Goal: Task Accomplishment & Management: Manage account settings

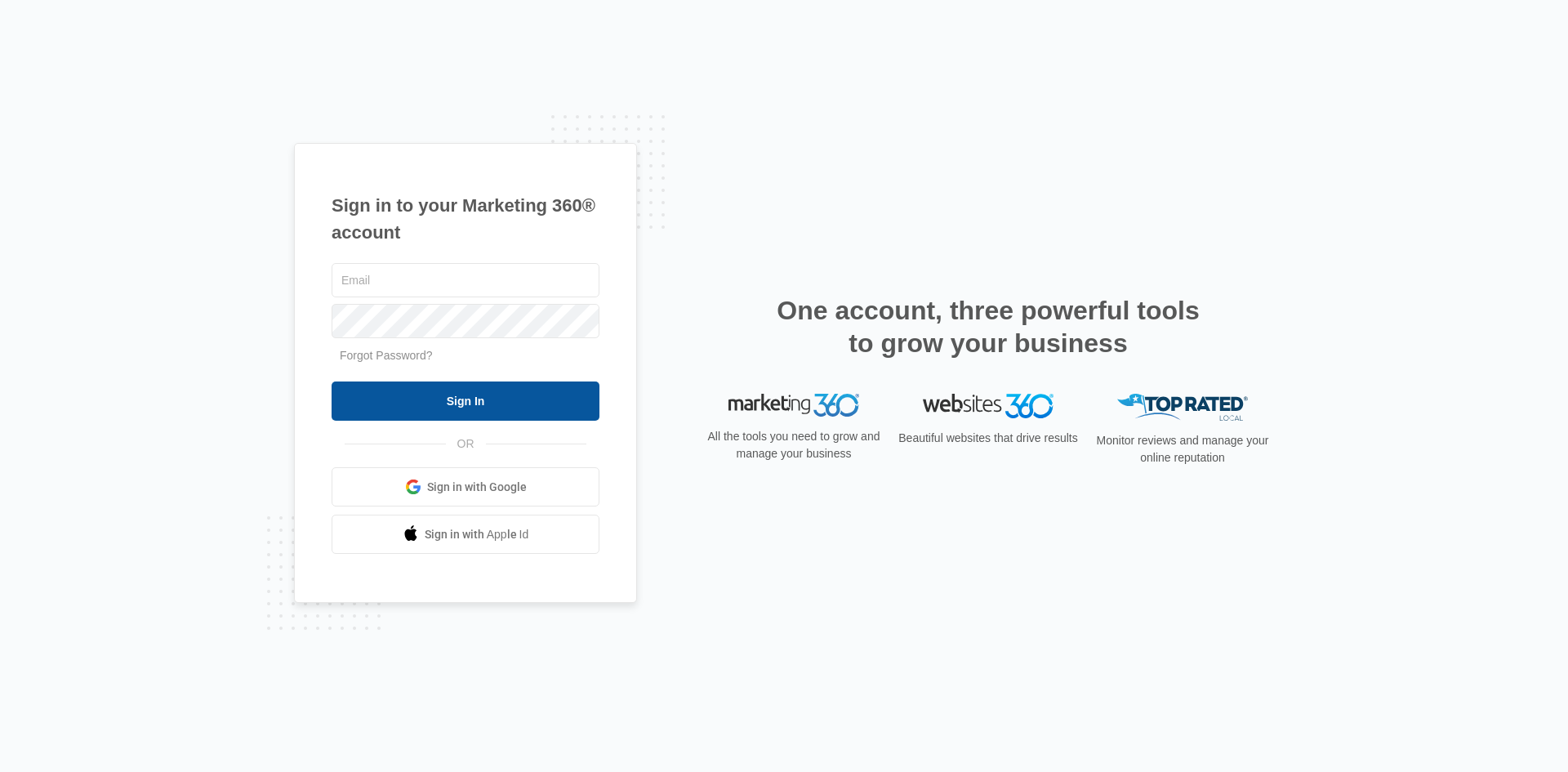
type input "[EMAIL_ADDRESS][DOMAIN_NAME]"
click at [532, 392] on input "Sign In" at bounding box center [465, 401] width 268 height 39
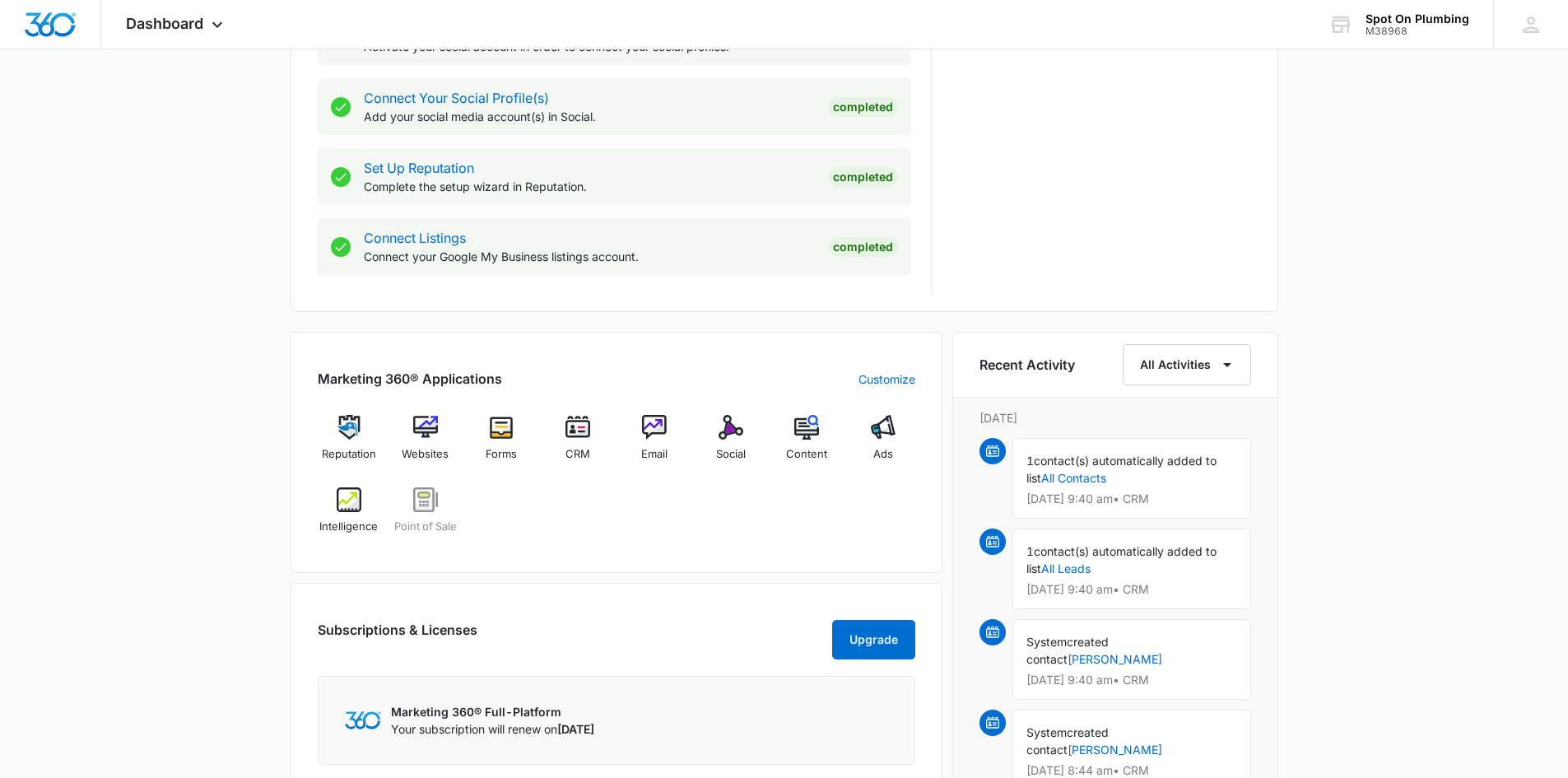
scroll to position [737, 0]
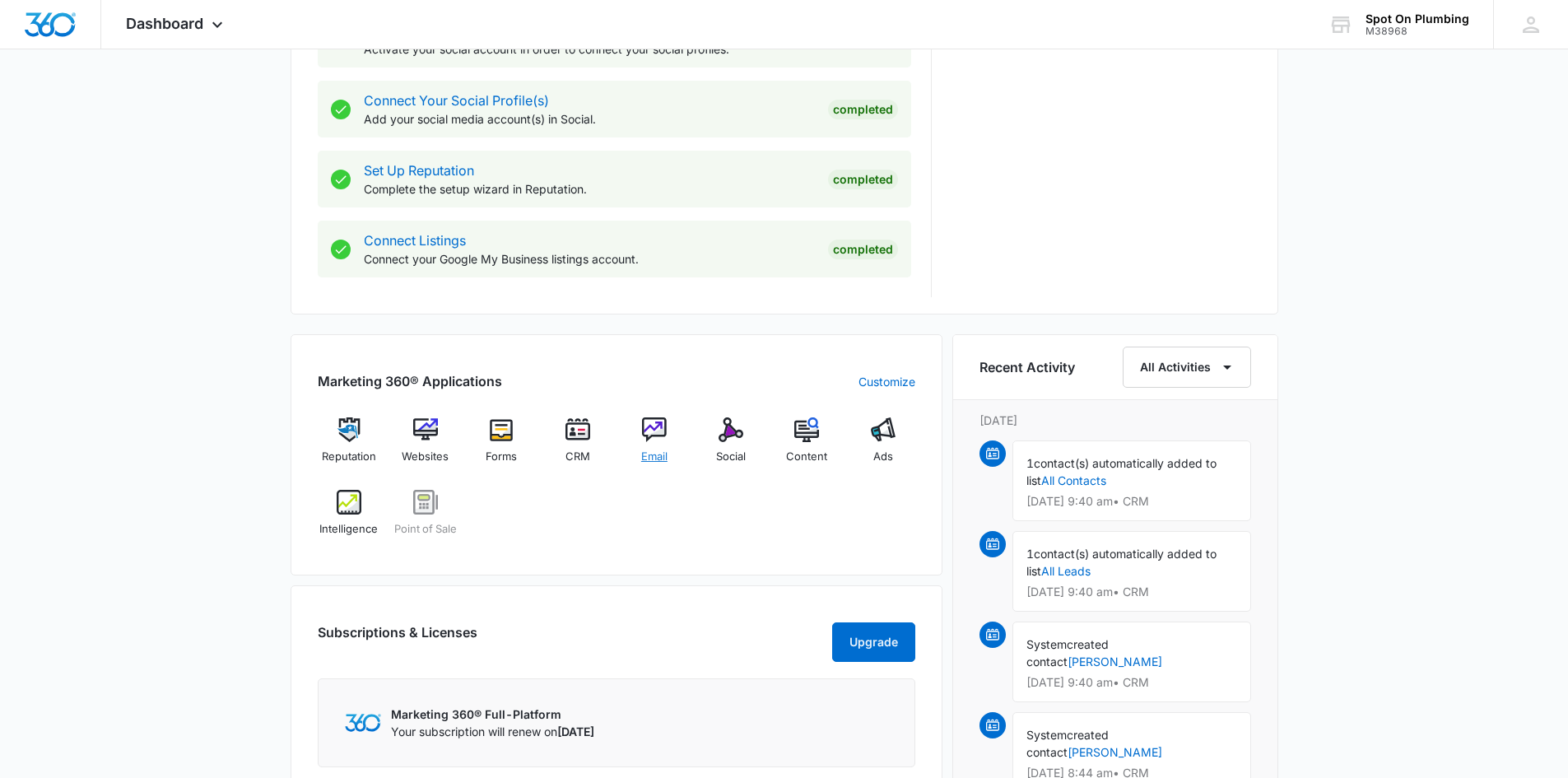
click at [657, 430] on img at bounding box center [654, 429] width 25 height 25
